Goal: Transaction & Acquisition: Purchase product/service

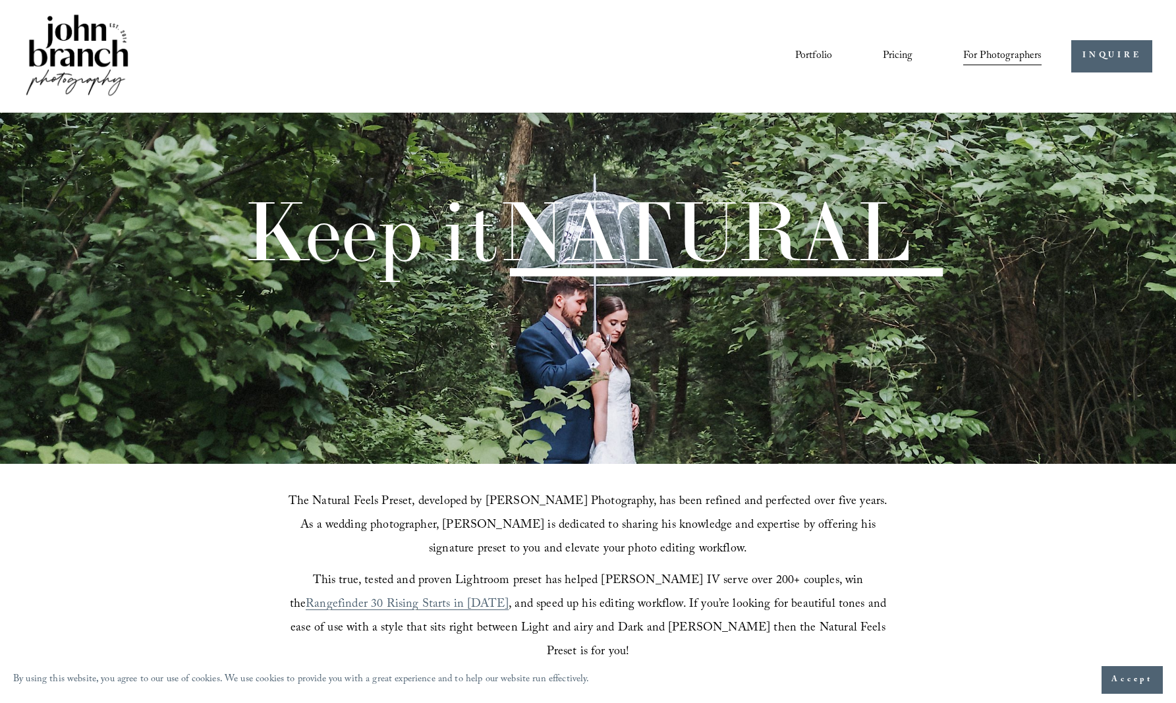
click at [1129, 677] on span "Accept" at bounding box center [1132, 679] width 42 height 13
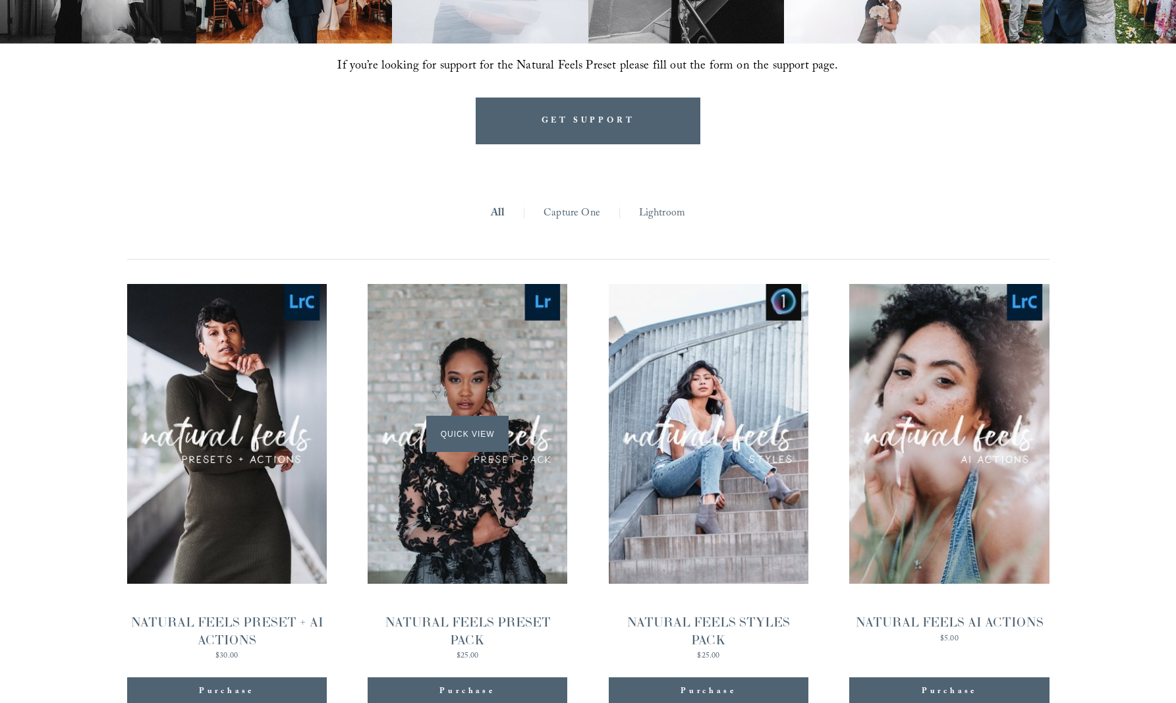
scroll to position [1386, 0]
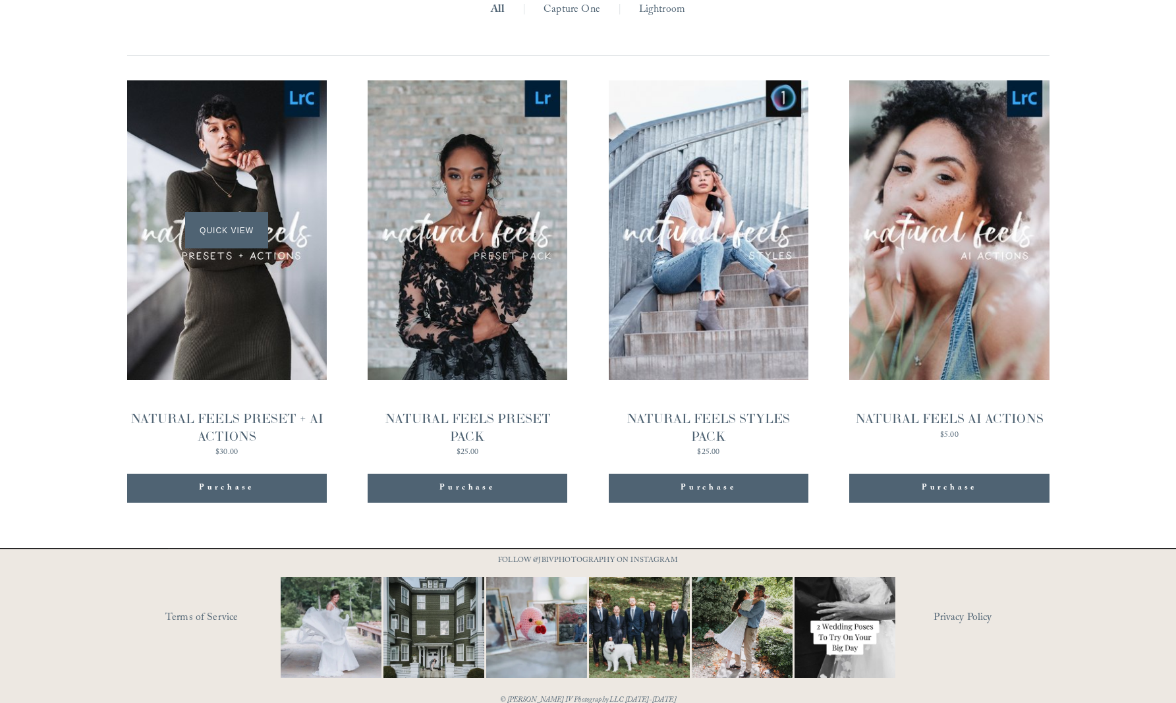
click at [286, 320] on div "Quick View" at bounding box center [227, 230] width 200 height 300
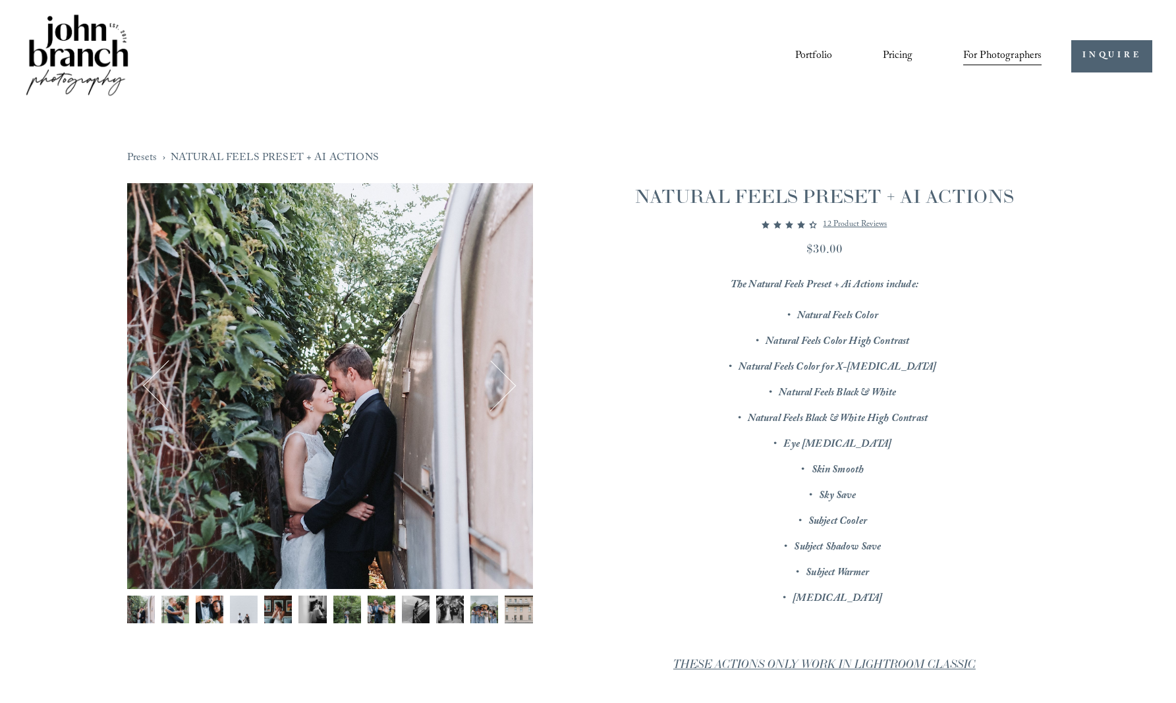
click at [172, 609] on img "Image 2 of 12" at bounding box center [175, 610] width 28 height 28
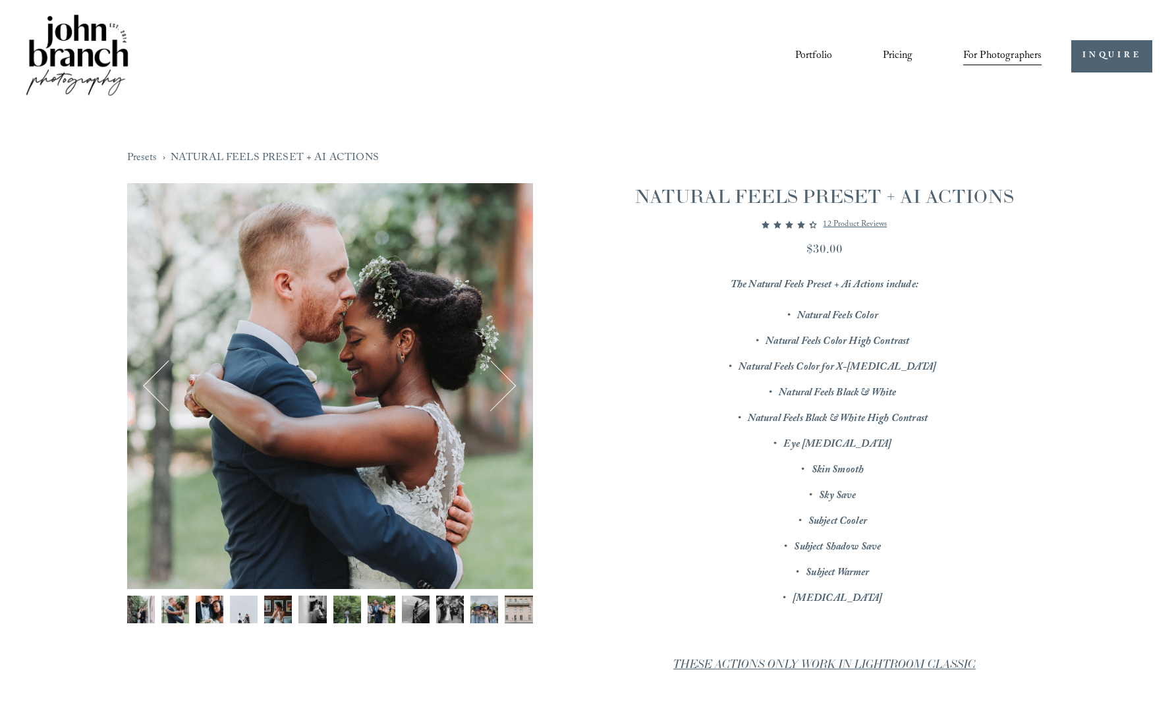
click at [210, 609] on img "Image 3 of 12" at bounding box center [210, 610] width 28 height 28
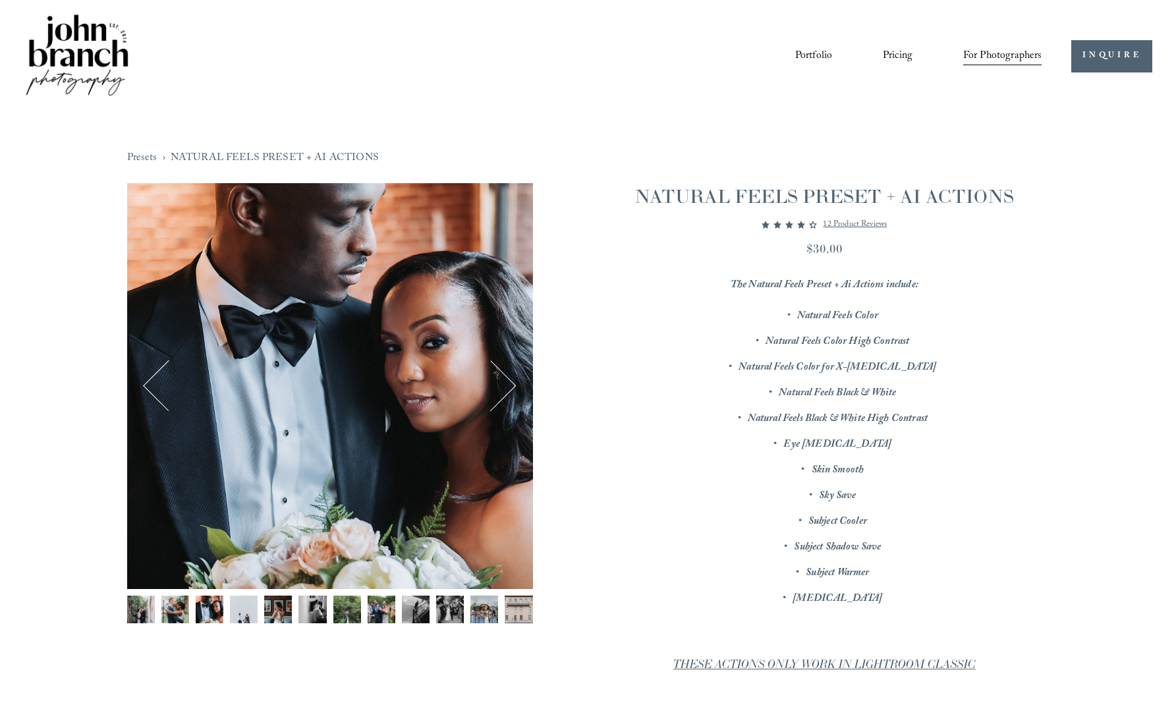
click at [237, 606] on img "Image 4 of 12" at bounding box center [244, 610] width 28 height 28
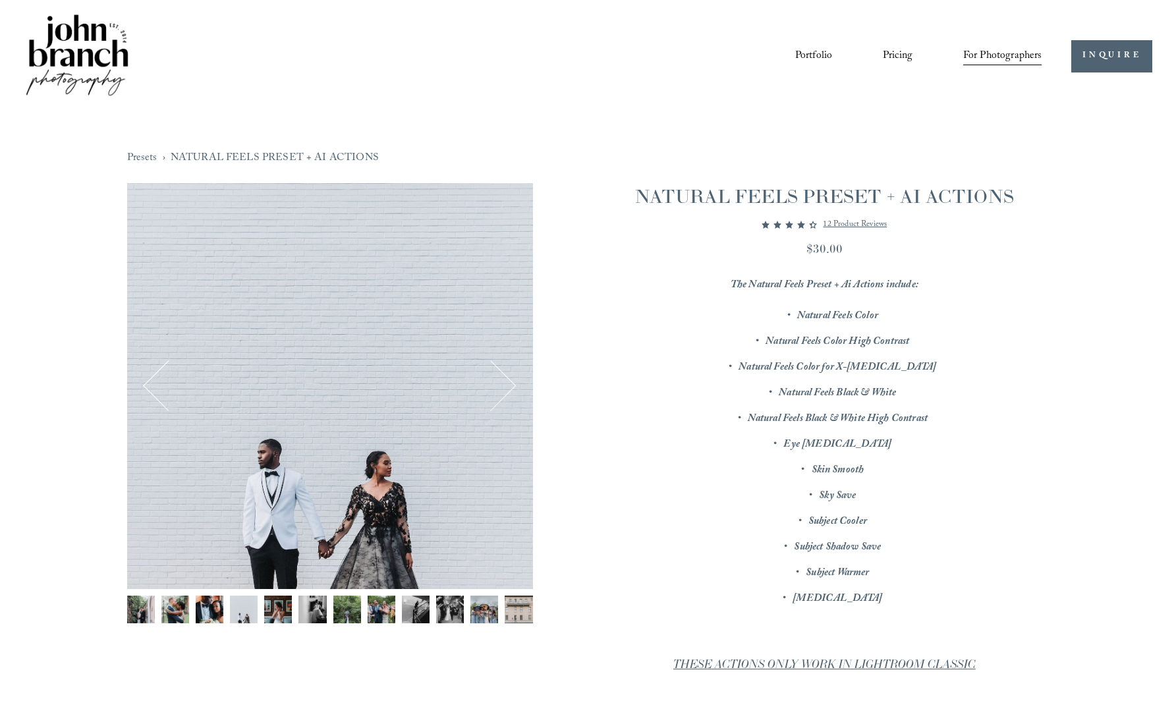
click at [285, 612] on img "Image 5 of 12" at bounding box center [278, 610] width 28 height 28
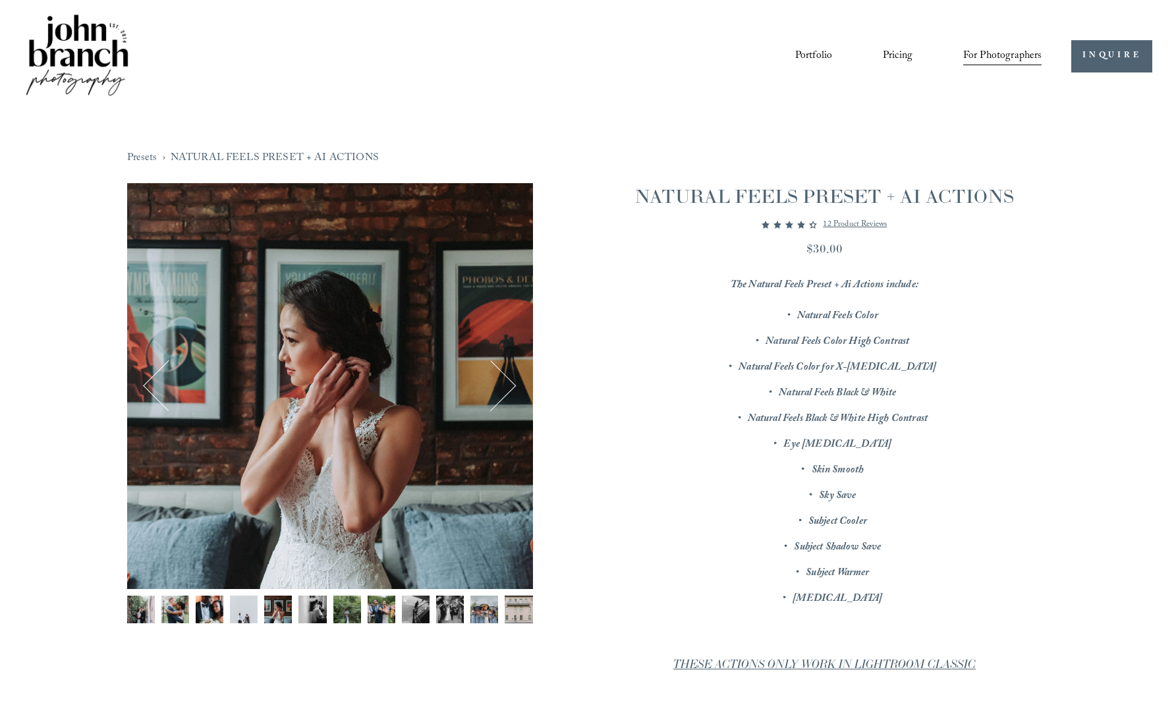
click at [317, 609] on img "Image 6 of 12" at bounding box center [312, 610] width 28 height 28
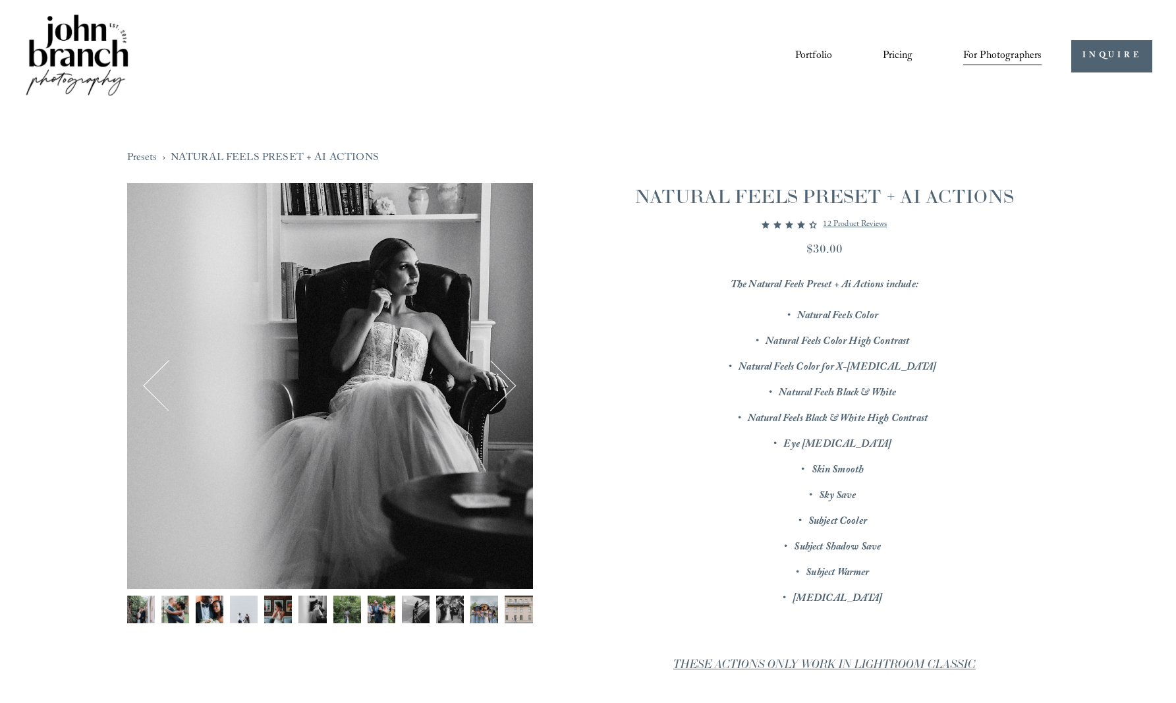
click at [411, 608] on img "Image 9 of 12" at bounding box center [416, 610] width 28 height 28
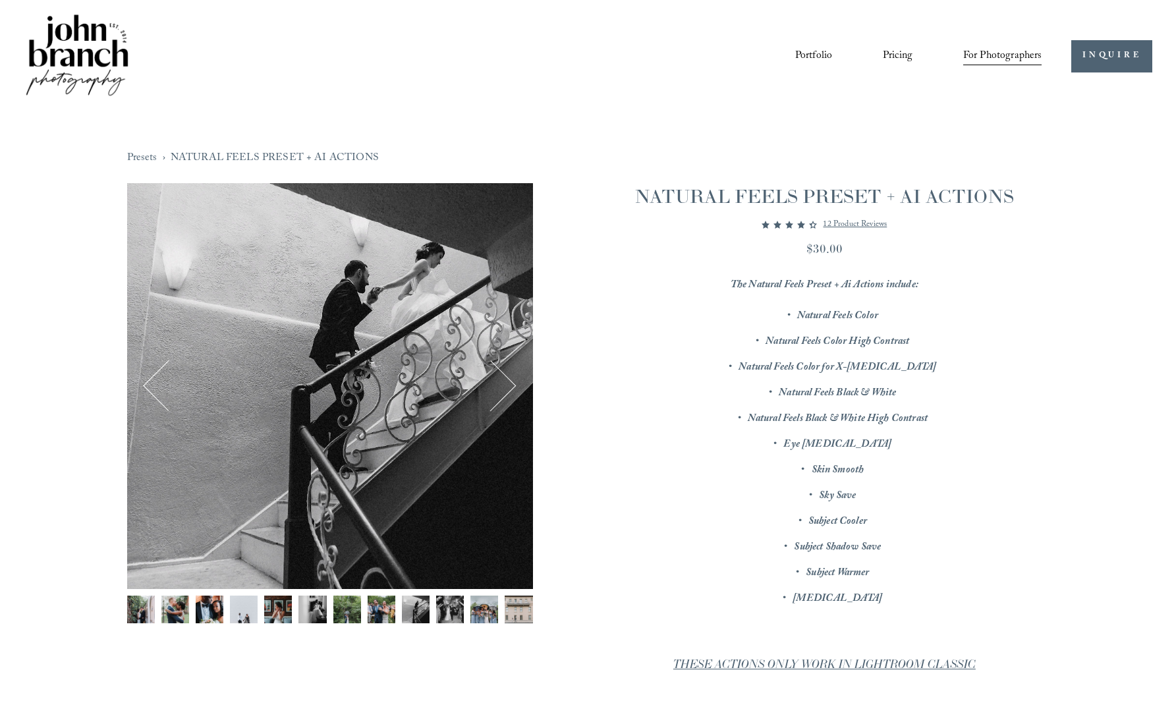
scroll to position [294, 0]
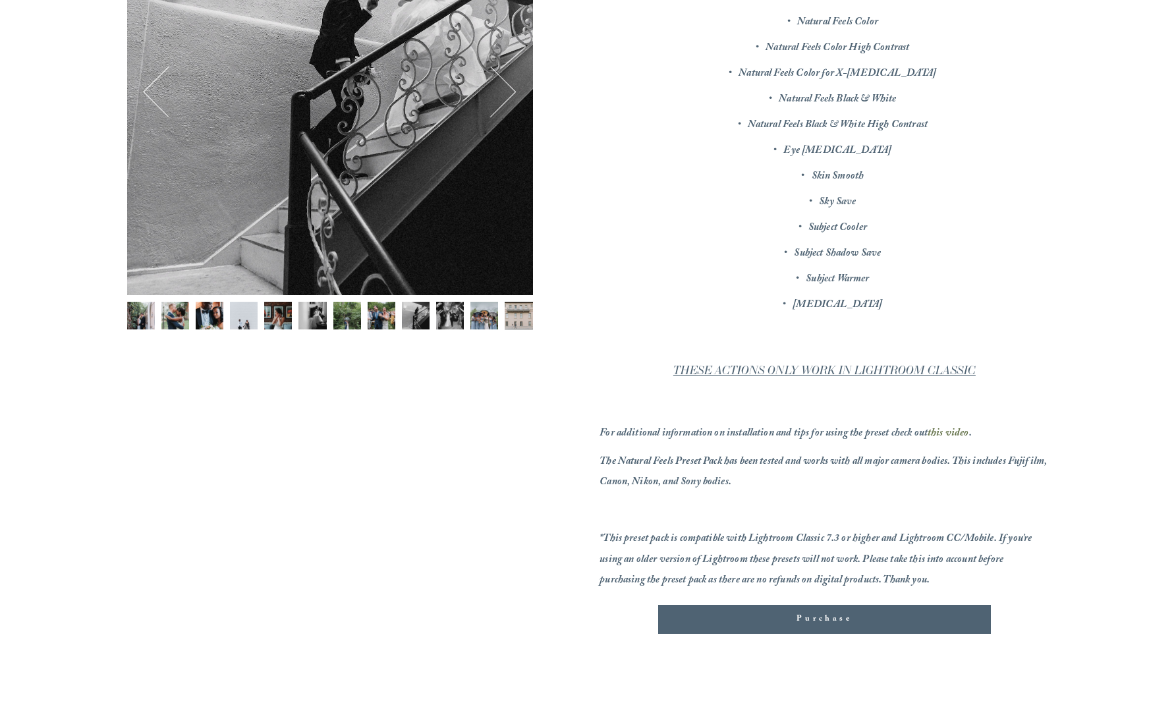
click at [827, 619] on span "Purchase" at bounding box center [824, 619] width 55 height 13
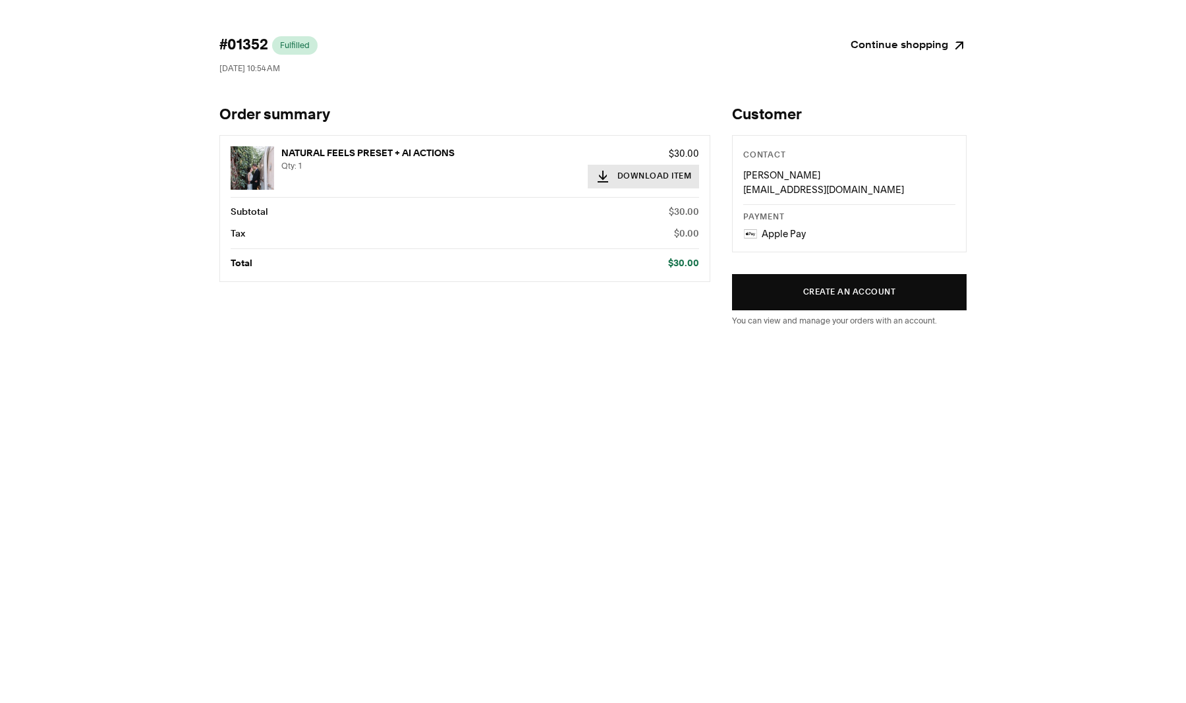
click at [679, 172] on button "Download Item" at bounding box center [644, 177] width 112 height 24
